Goal: Register for event/course

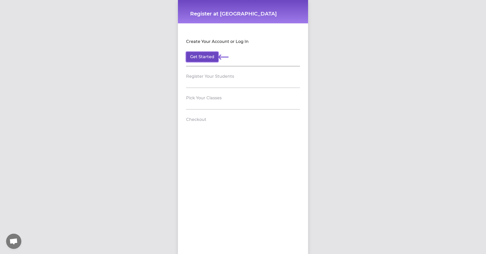
click at [203, 54] on button "Get Started" at bounding box center [202, 57] width 32 height 10
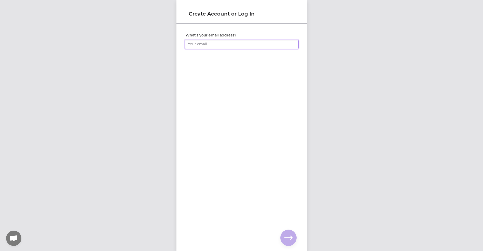
click at [214, 46] on input "What's your email address?" at bounding box center [241, 44] width 114 height 9
type input "[EMAIL_ADDRESS][DOMAIN_NAME]"
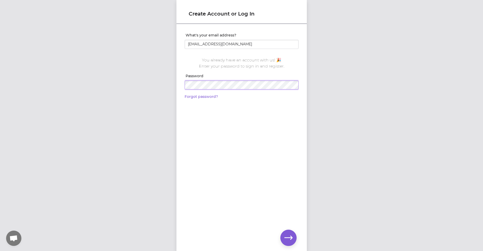
click input "submit" at bounding box center [0, 0] width 0 height 0
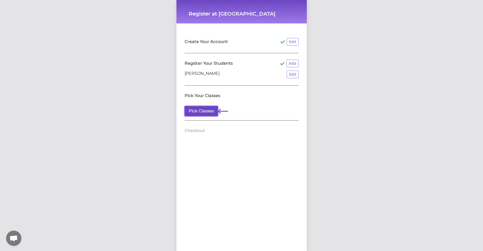
click at [199, 112] on button "Pick Classes" at bounding box center [200, 111] width 33 height 10
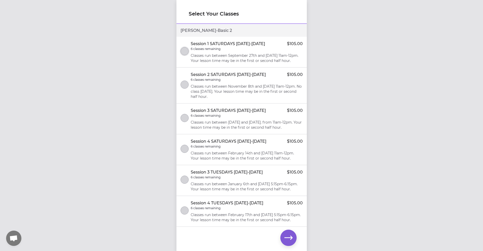
click at [183, 55] on button "select class" at bounding box center [184, 51] width 8 height 8
click at [186, 89] on button "select class" at bounding box center [184, 84] width 8 height 8
click at [287, 237] on icon "button" at bounding box center [288, 237] width 8 height 4
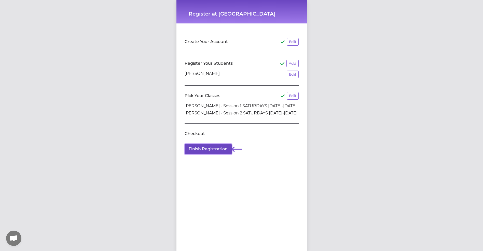
click at [210, 146] on button "Finish Registration" at bounding box center [207, 149] width 47 height 10
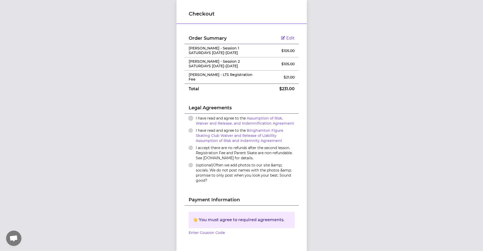
click at [188, 116] on button "I have read and agree to the Assumption of Risk, Waiver and Release, and Indemn…" at bounding box center [190, 118] width 4 height 4
click at [188, 128] on button "I have read and agree to the Binghamton Figure Skating Club Waiver and Release …" at bounding box center [190, 130] width 4 height 4
click at [189, 146] on button "I accept there are no refunds after the second lesson. Registration Fee and Par…" at bounding box center [190, 148] width 4 height 4
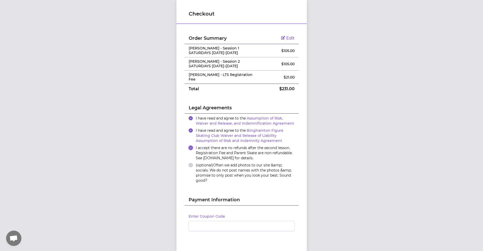
scroll to position [27, 0]
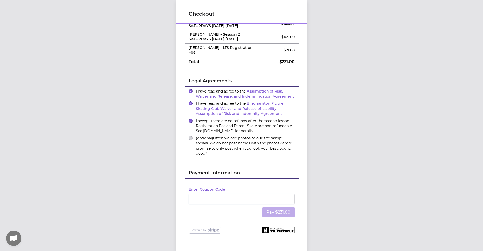
click at [195, 169] on h2 "Payment Information" at bounding box center [241, 173] width 106 height 9
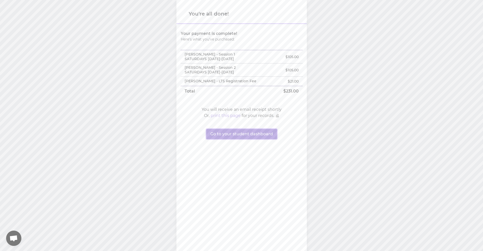
click at [220, 136] on button "Go to your student dashboard" at bounding box center [241, 134] width 71 height 10
